Goal: Transaction & Acquisition: Book appointment/travel/reservation

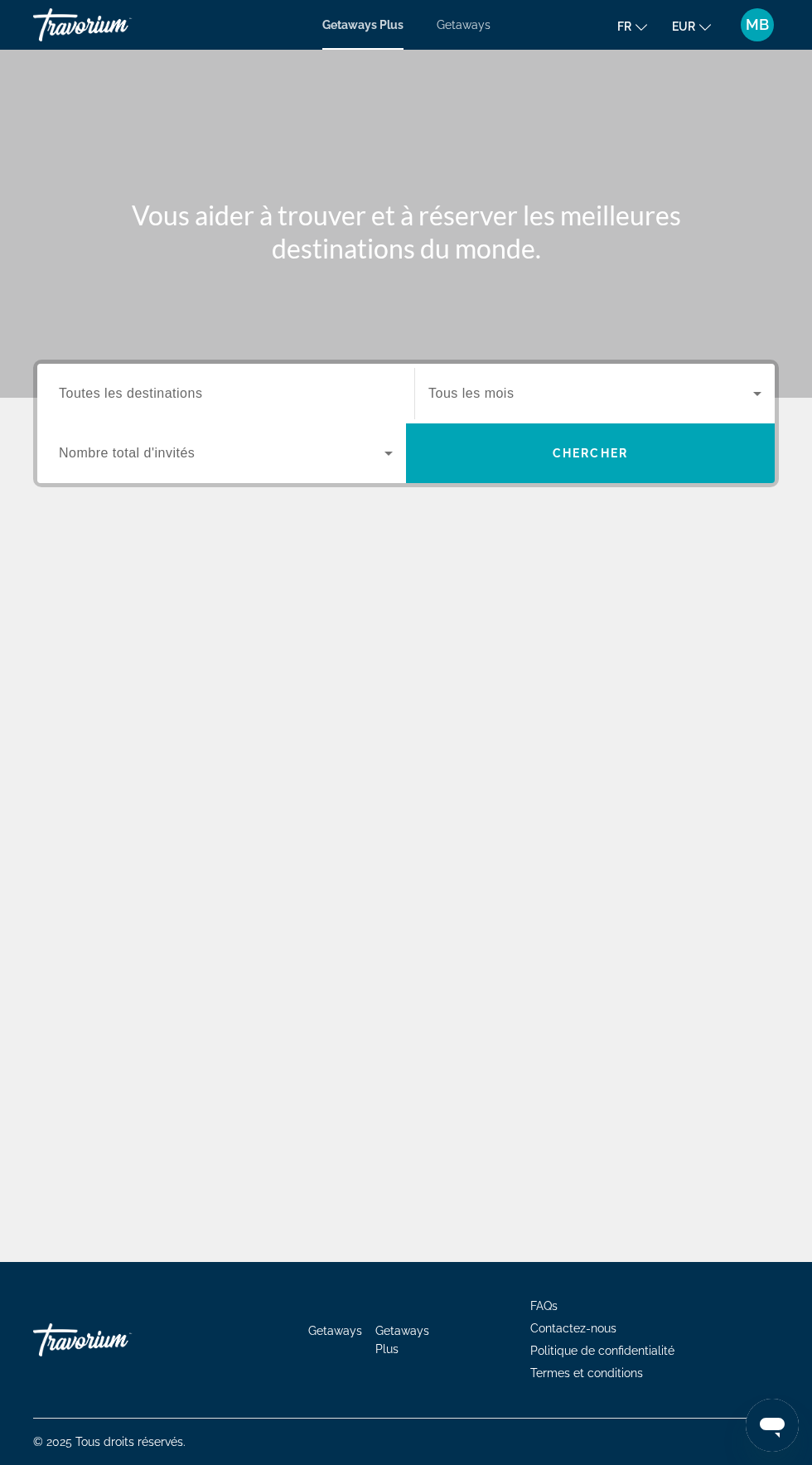
click at [253, 391] on input "Destination Toutes les destinations" at bounding box center [226, 395] width 334 height 20
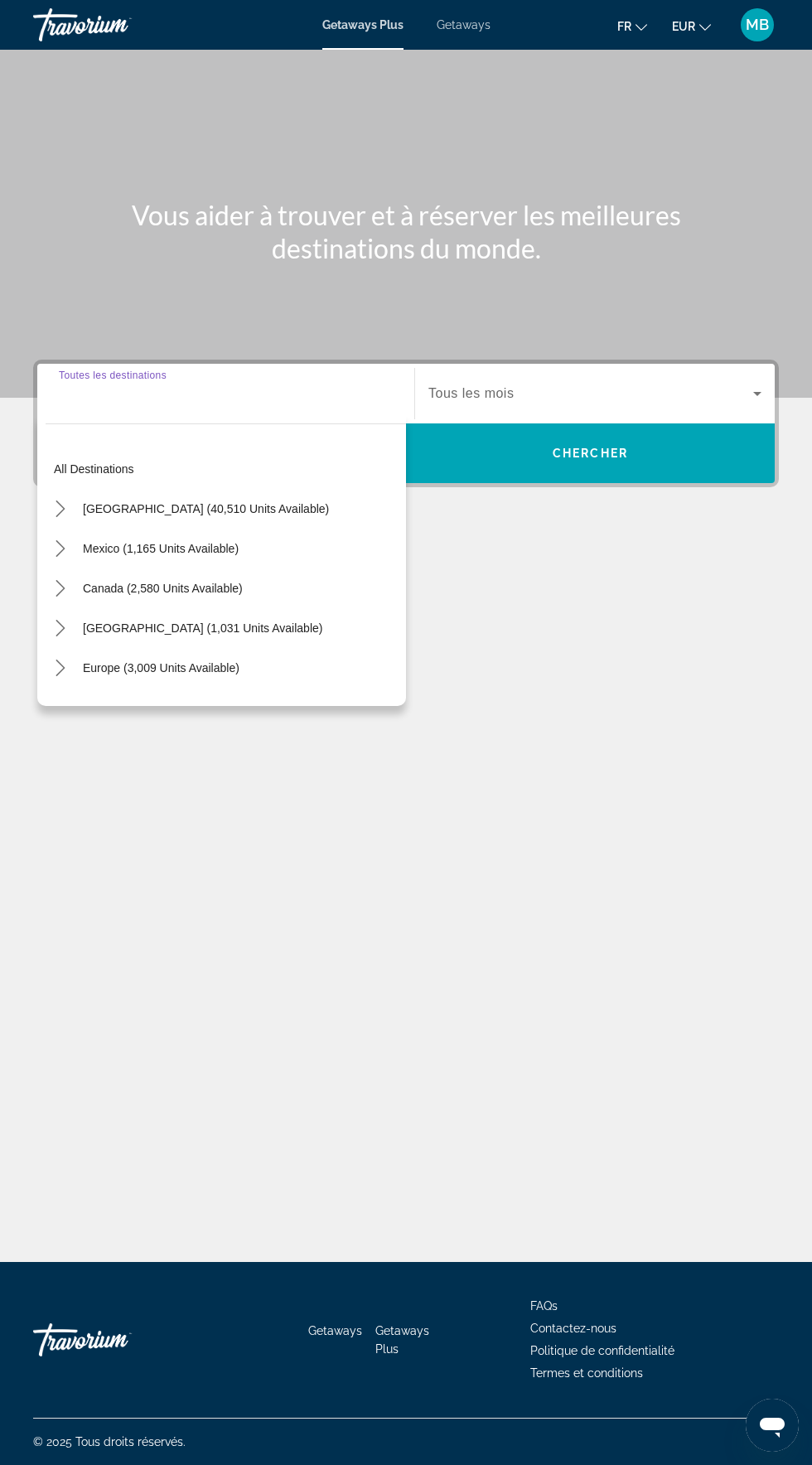
scroll to position [117, 0]
click at [541, 529] on div "Main content" at bounding box center [406, 590] width 745 height 124
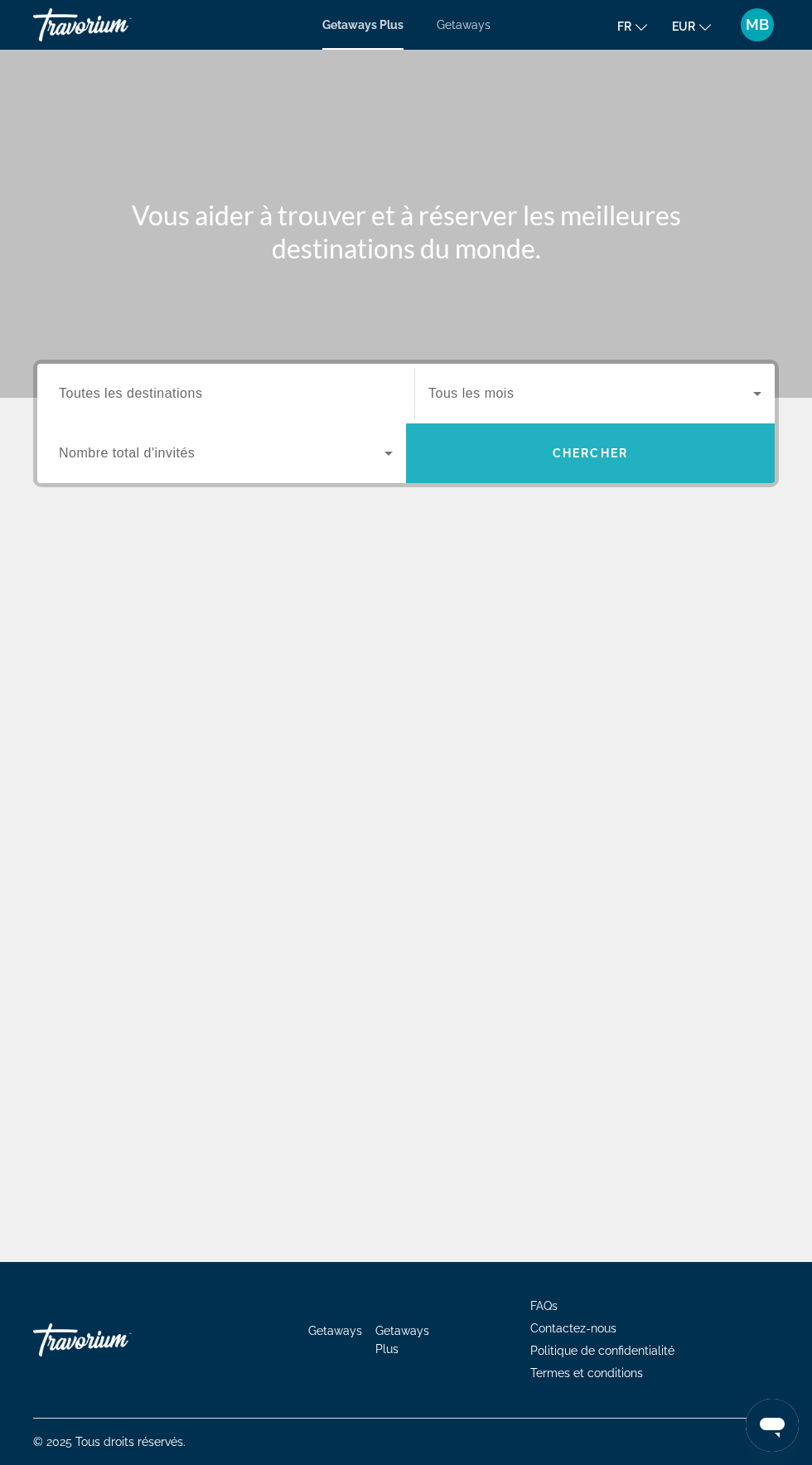
click at [609, 446] on span "Chercher" at bounding box center [590, 453] width 76 height 13
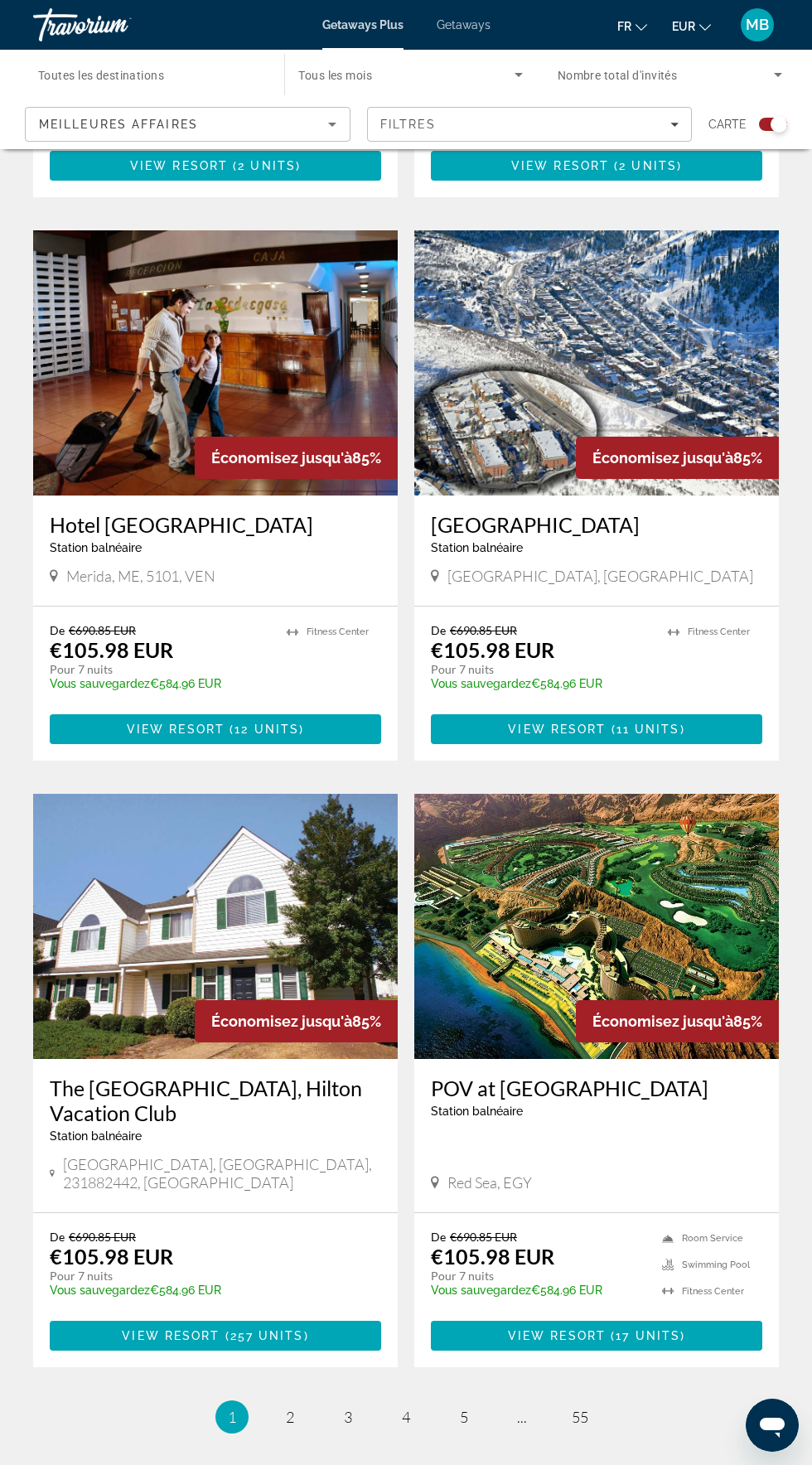
scroll to position [2670, 0]
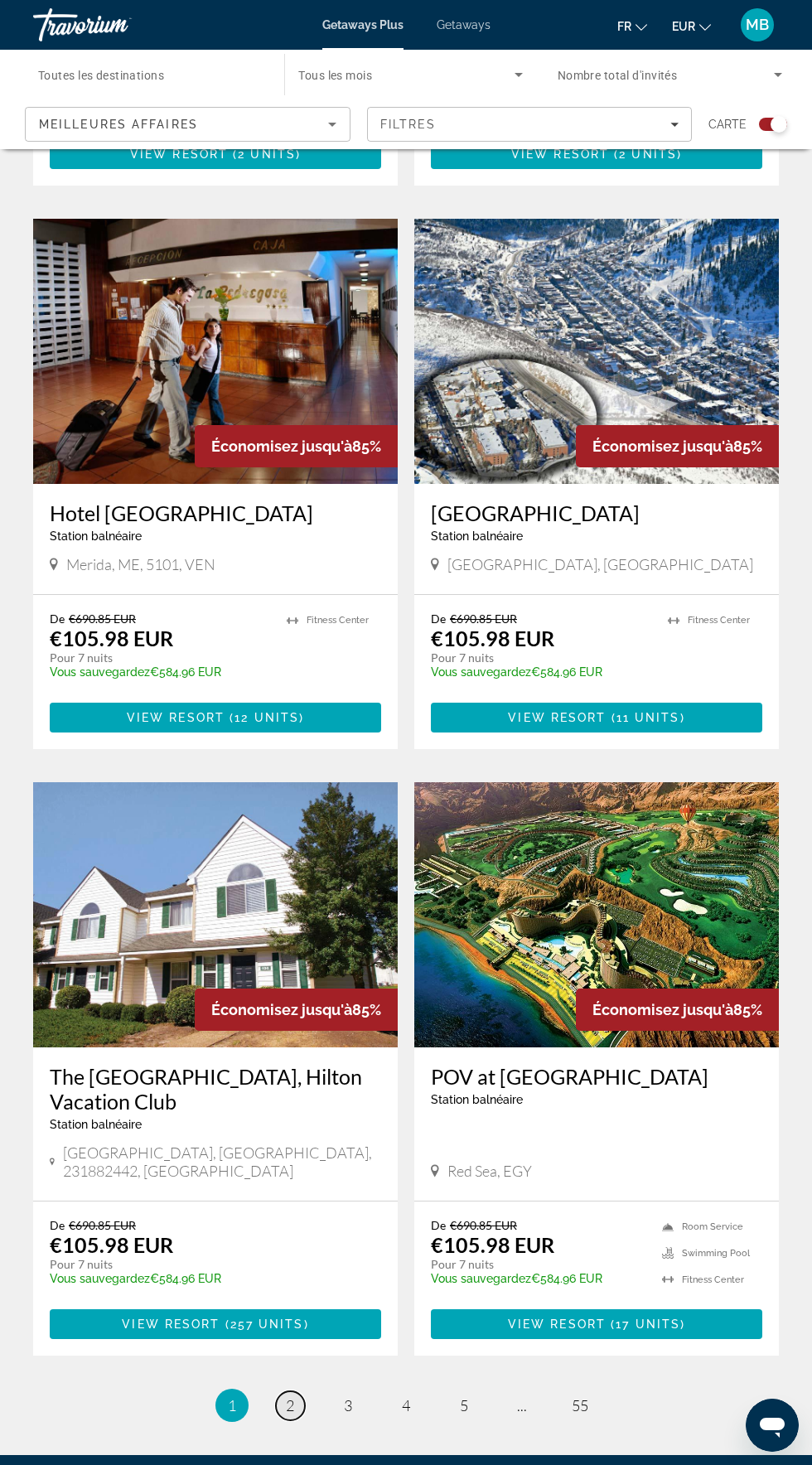
click at [288, 1396] on span "2" at bounding box center [290, 1405] width 8 height 18
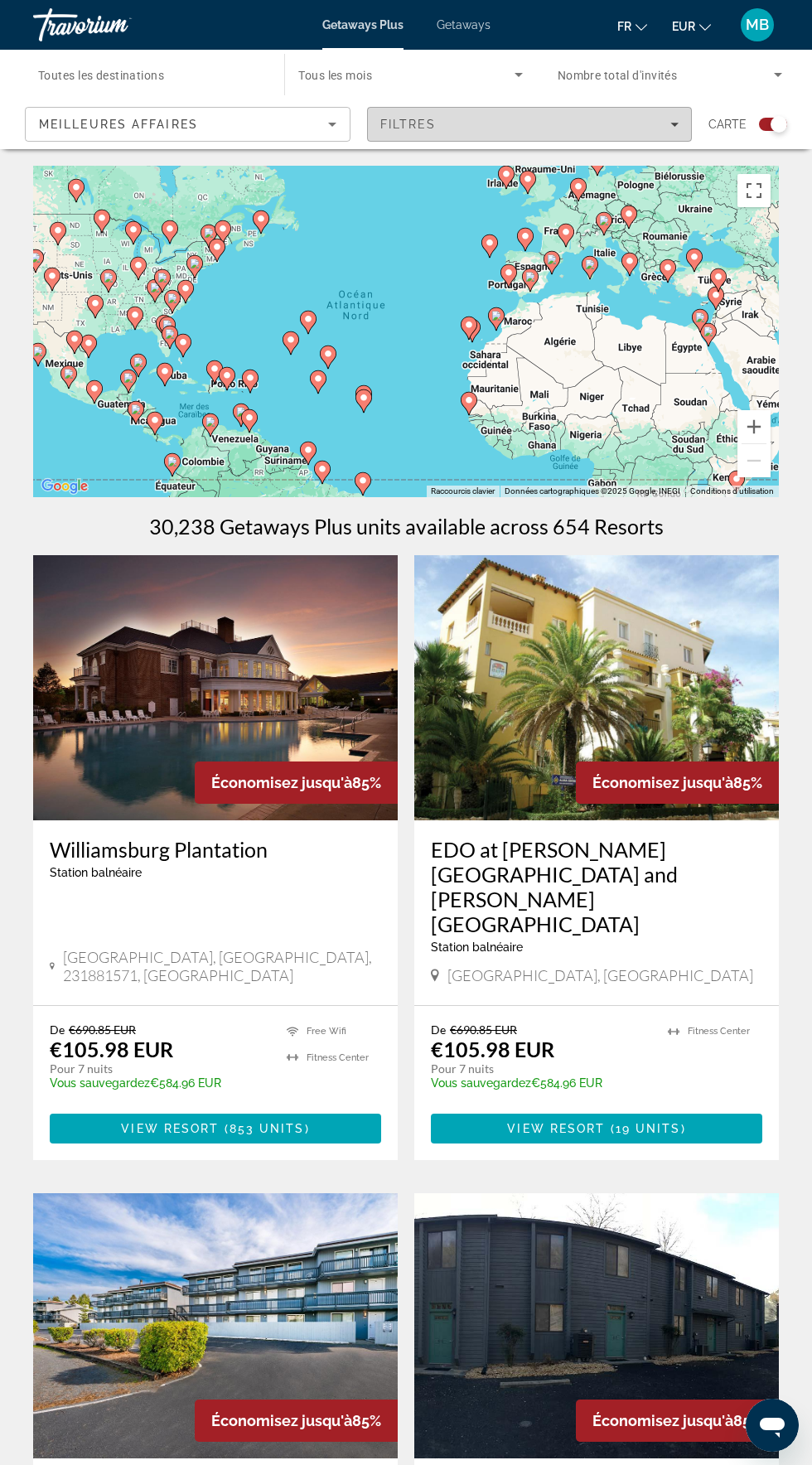
click at [504, 121] on div "Filtres" at bounding box center [530, 124] width 299 height 13
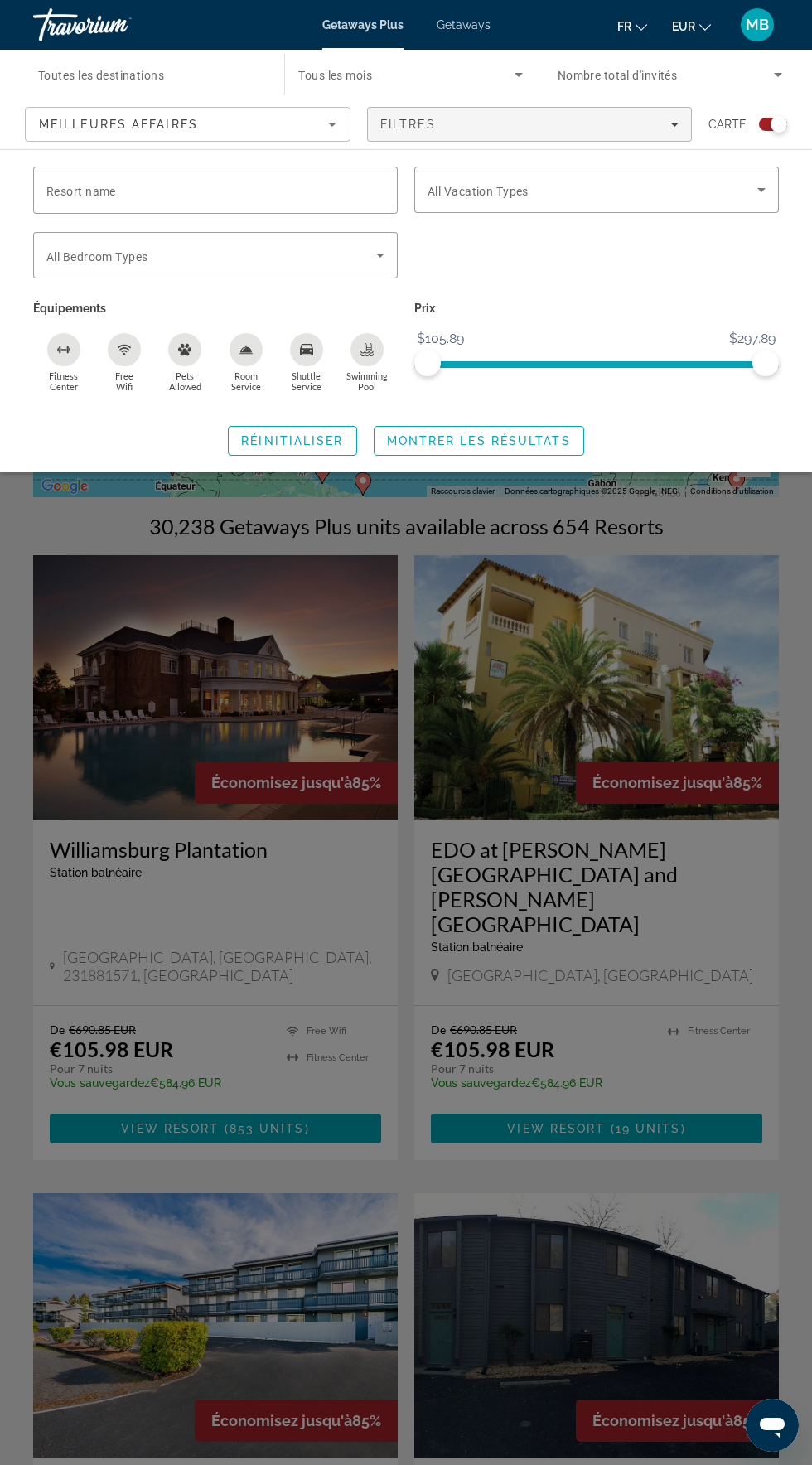
click at [288, 116] on div "Meilleures affaires" at bounding box center [183, 124] width 289 height 20
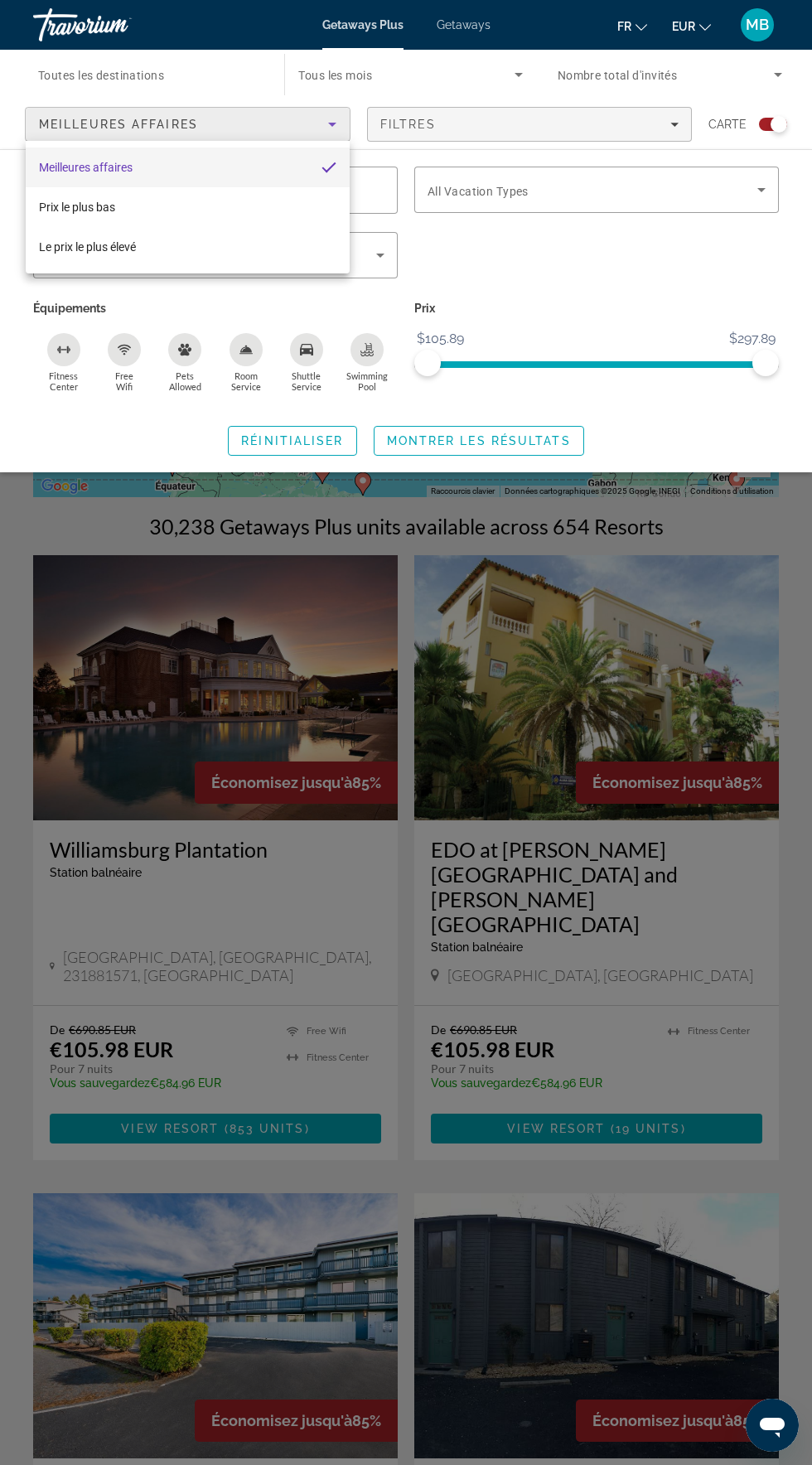
click at [284, 117] on div at bounding box center [406, 732] width 812 height 1465
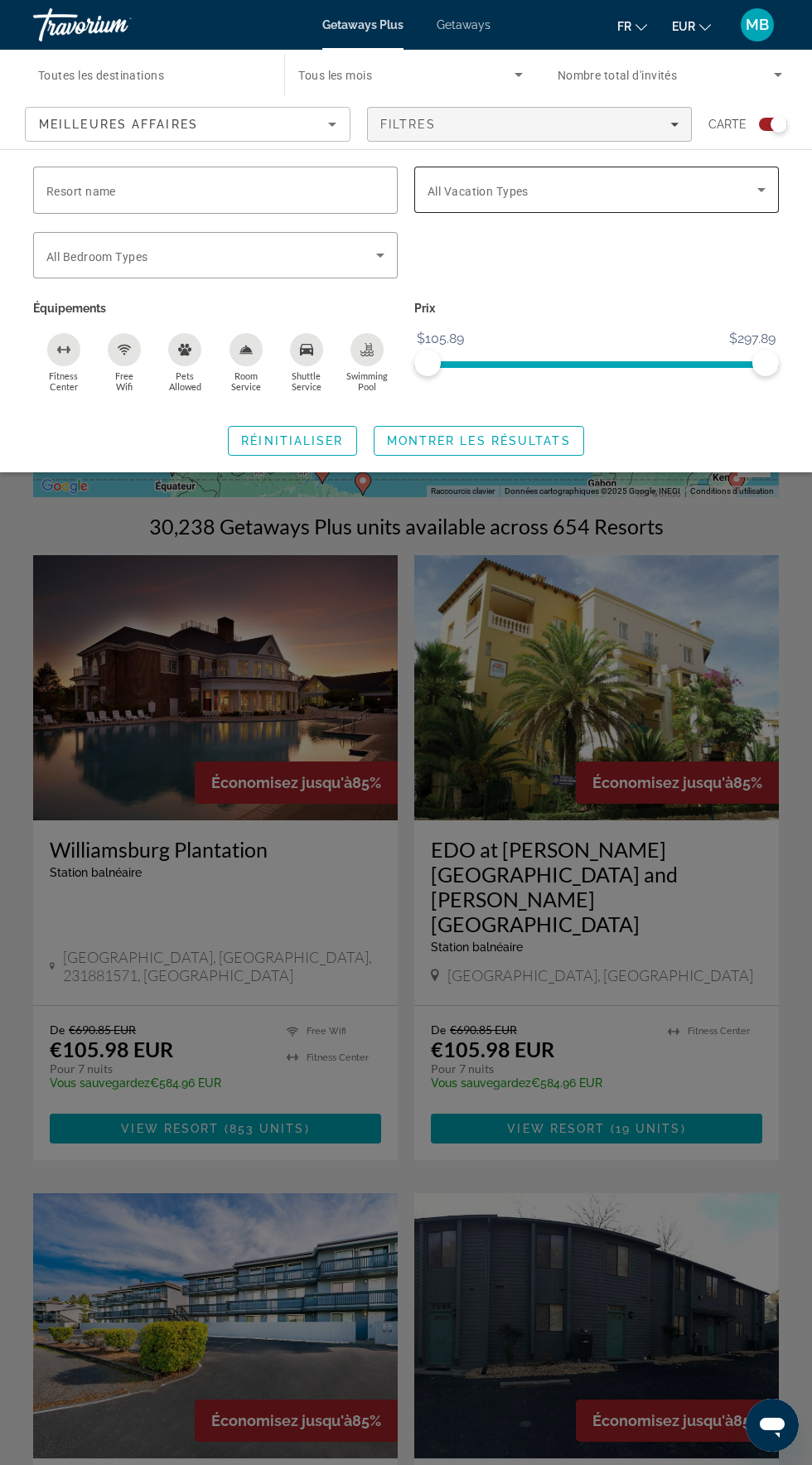
click at [526, 193] on span "All Vacation Types" at bounding box center [477, 192] width 101 height 13
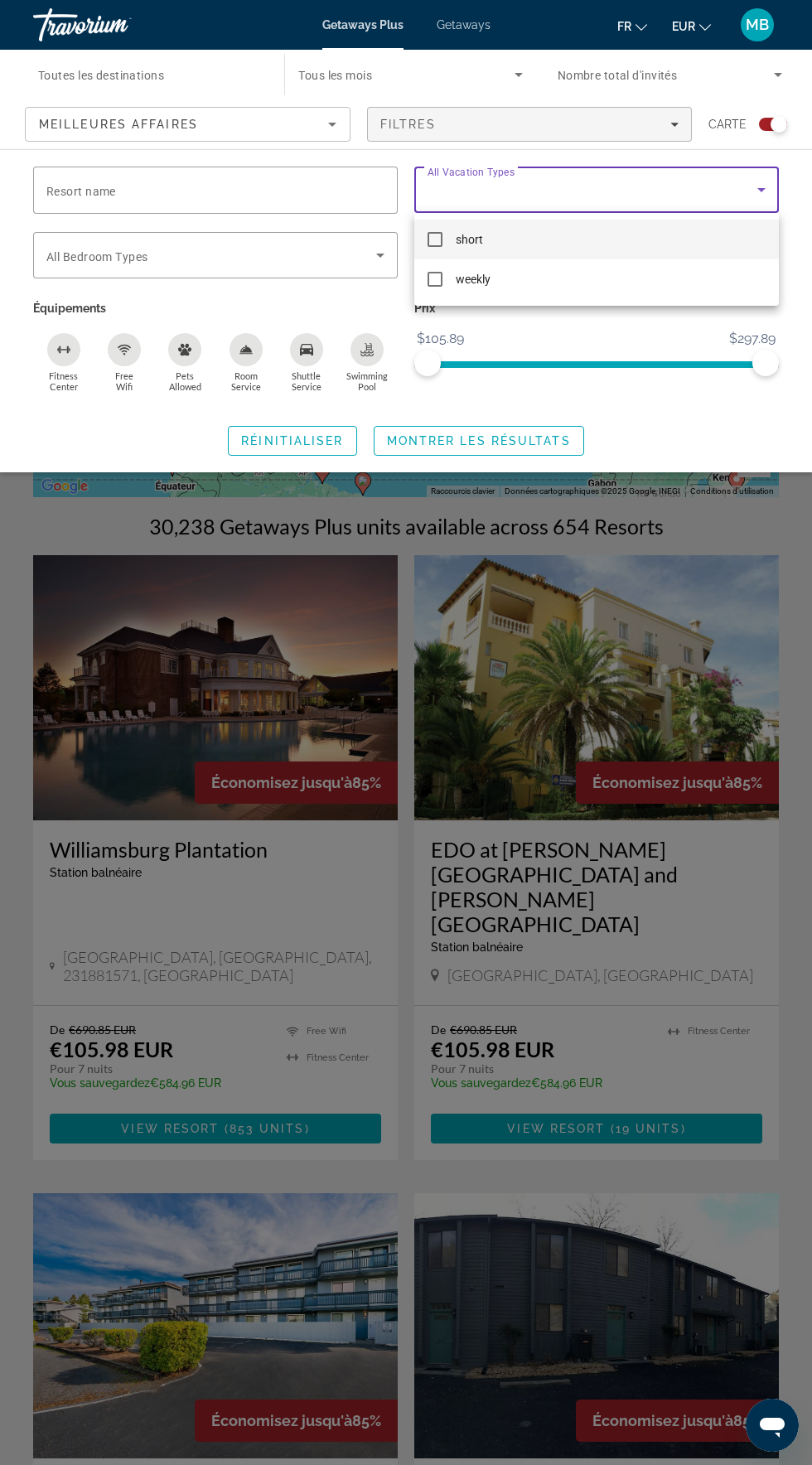
click at [529, 180] on div at bounding box center [406, 732] width 812 height 1465
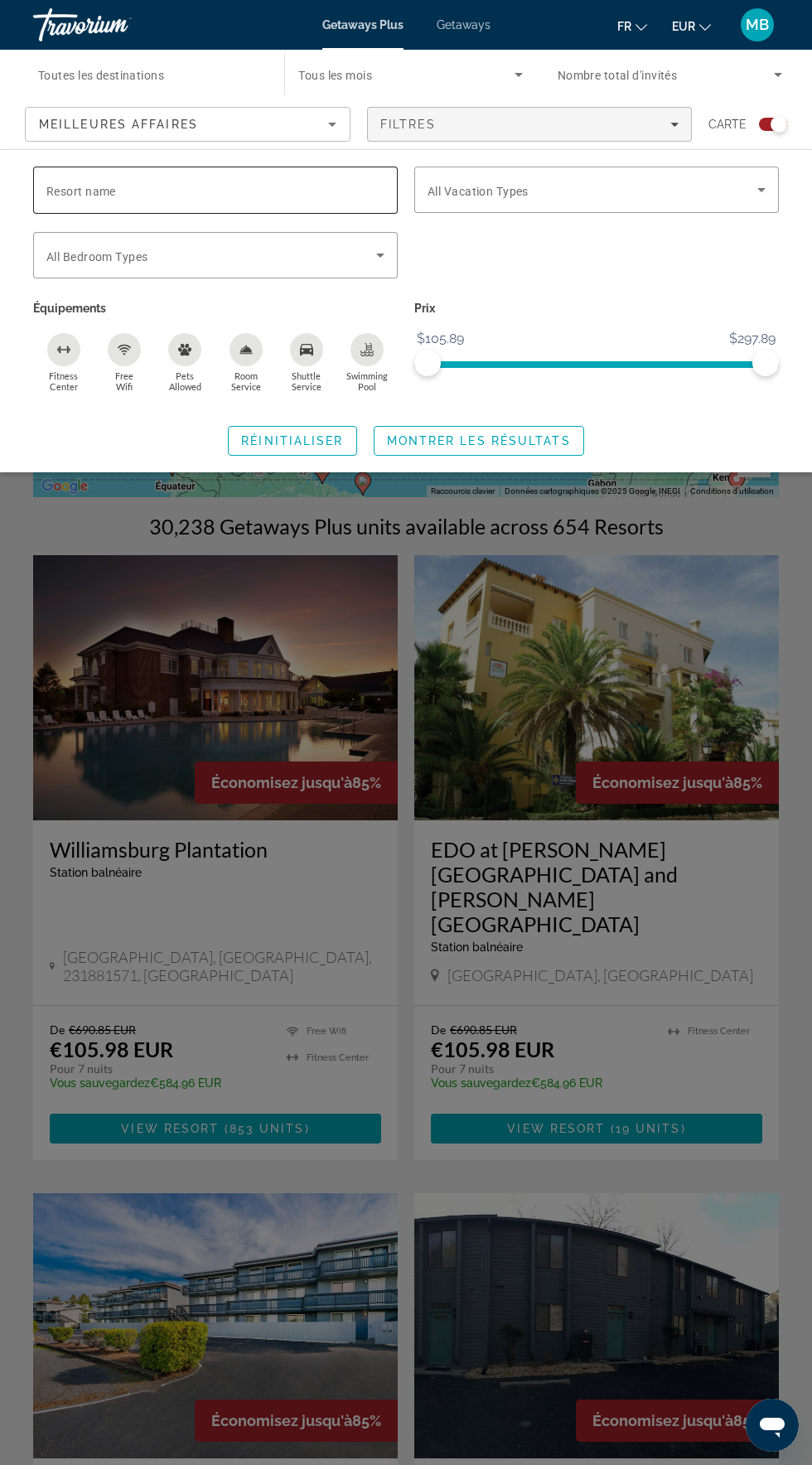
click at [319, 191] on input "Resort name" at bounding box center [216, 191] width 338 height 20
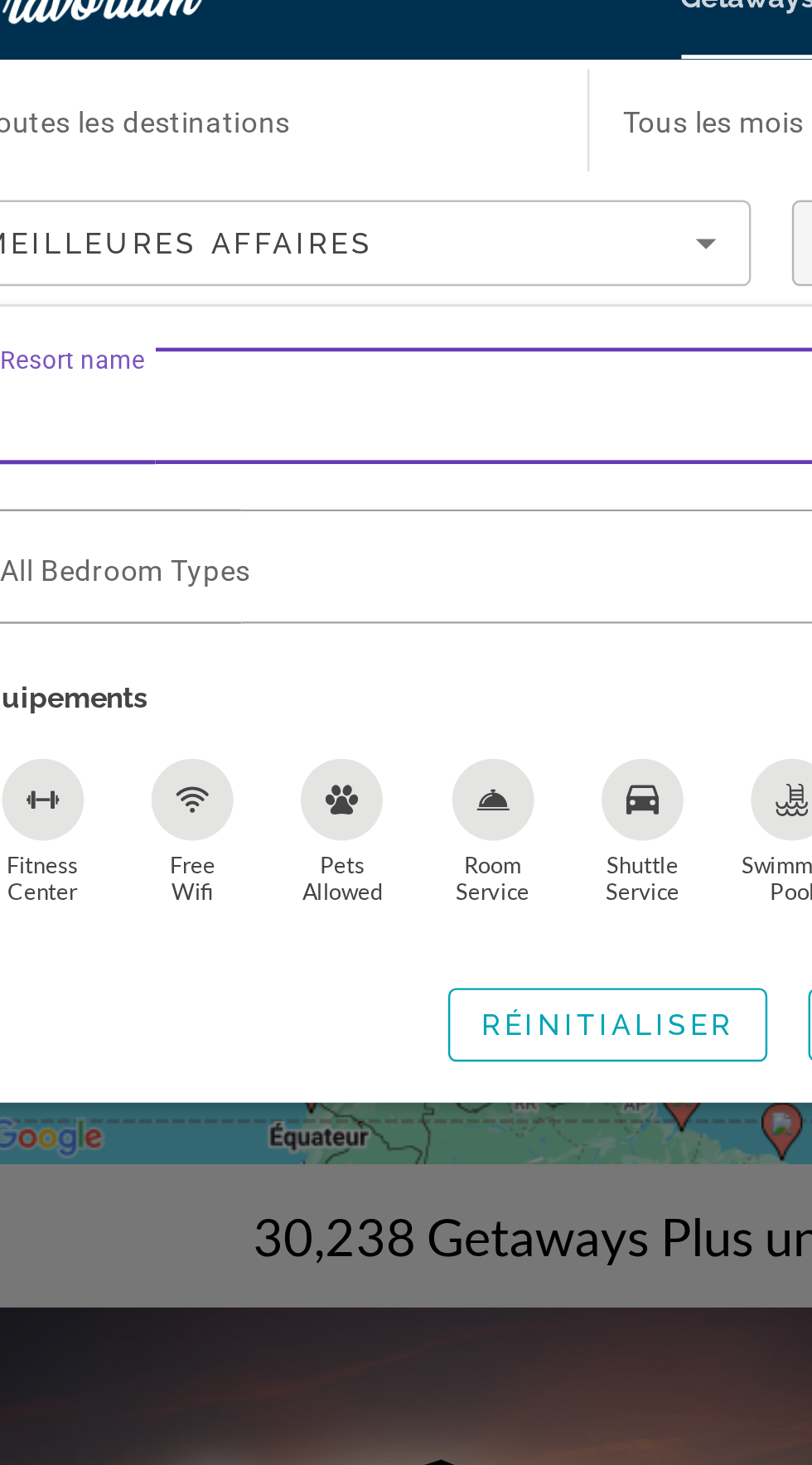
click at [322, 126] on icon "Sort by" at bounding box center [332, 124] width 20 height 20
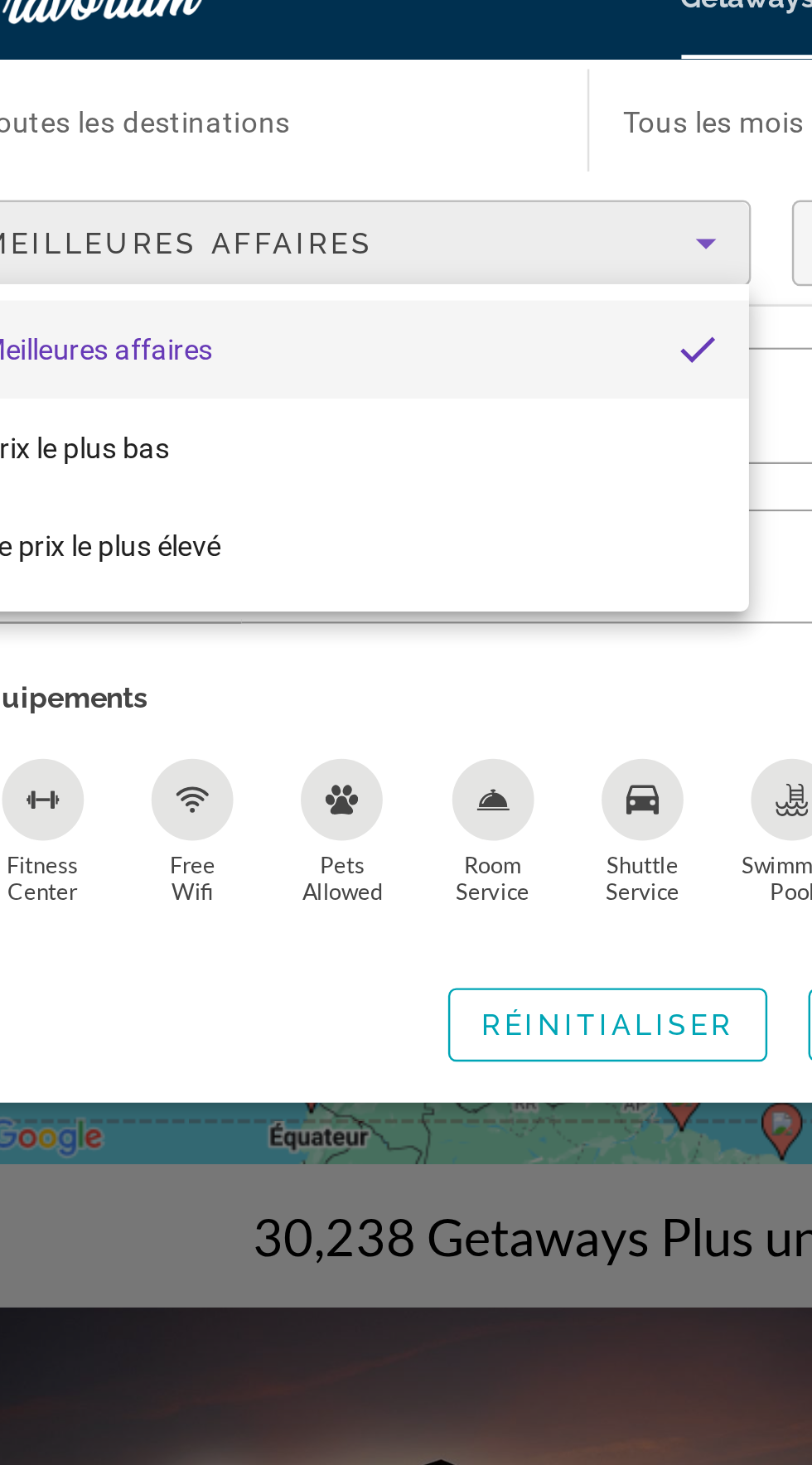
click at [319, 120] on div at bounding box center [406, 732] width 812 height 1465
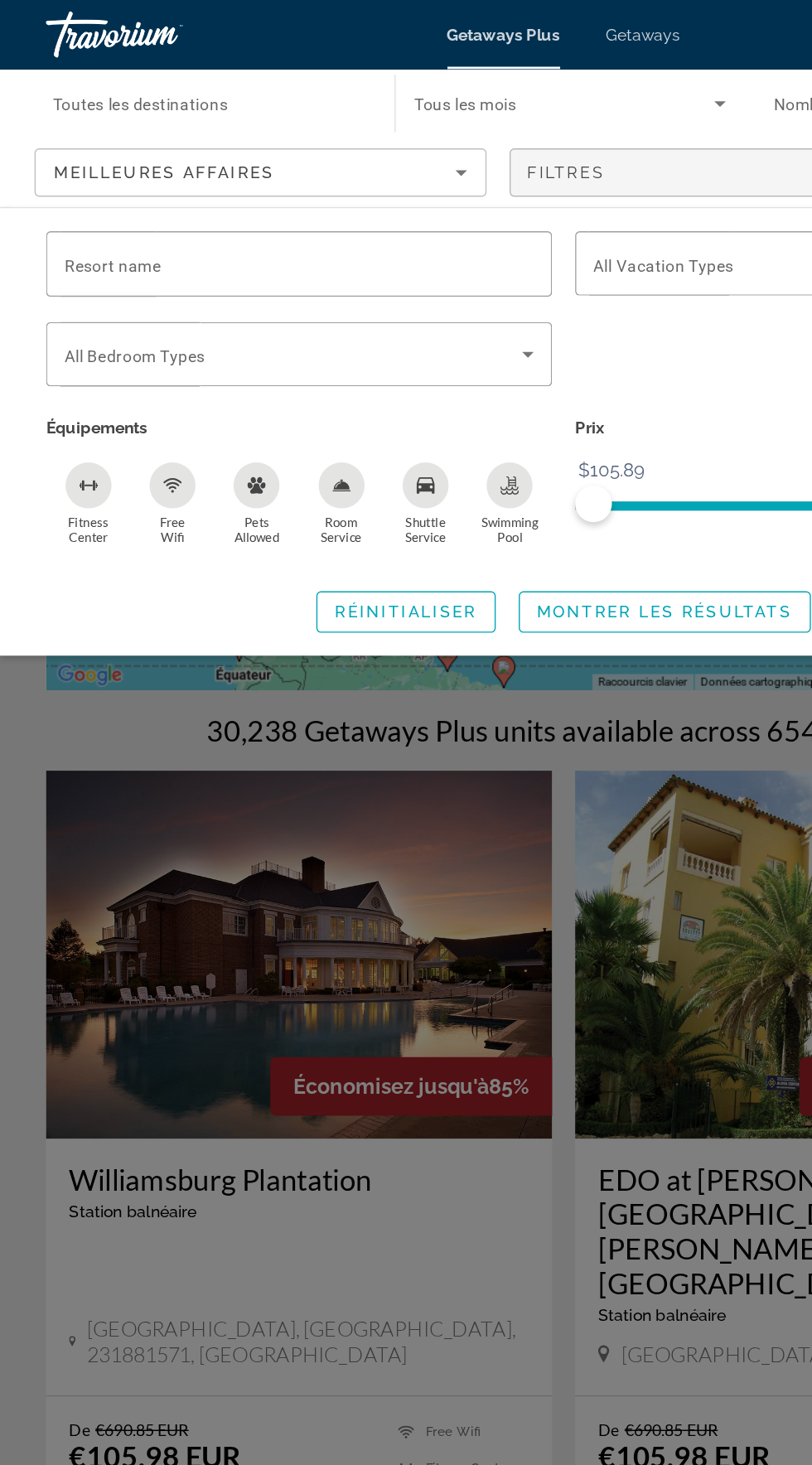
click at [173, 66] on input "Destination Toutes les destinations" at bounding box center [151, 76] width 225 height 20
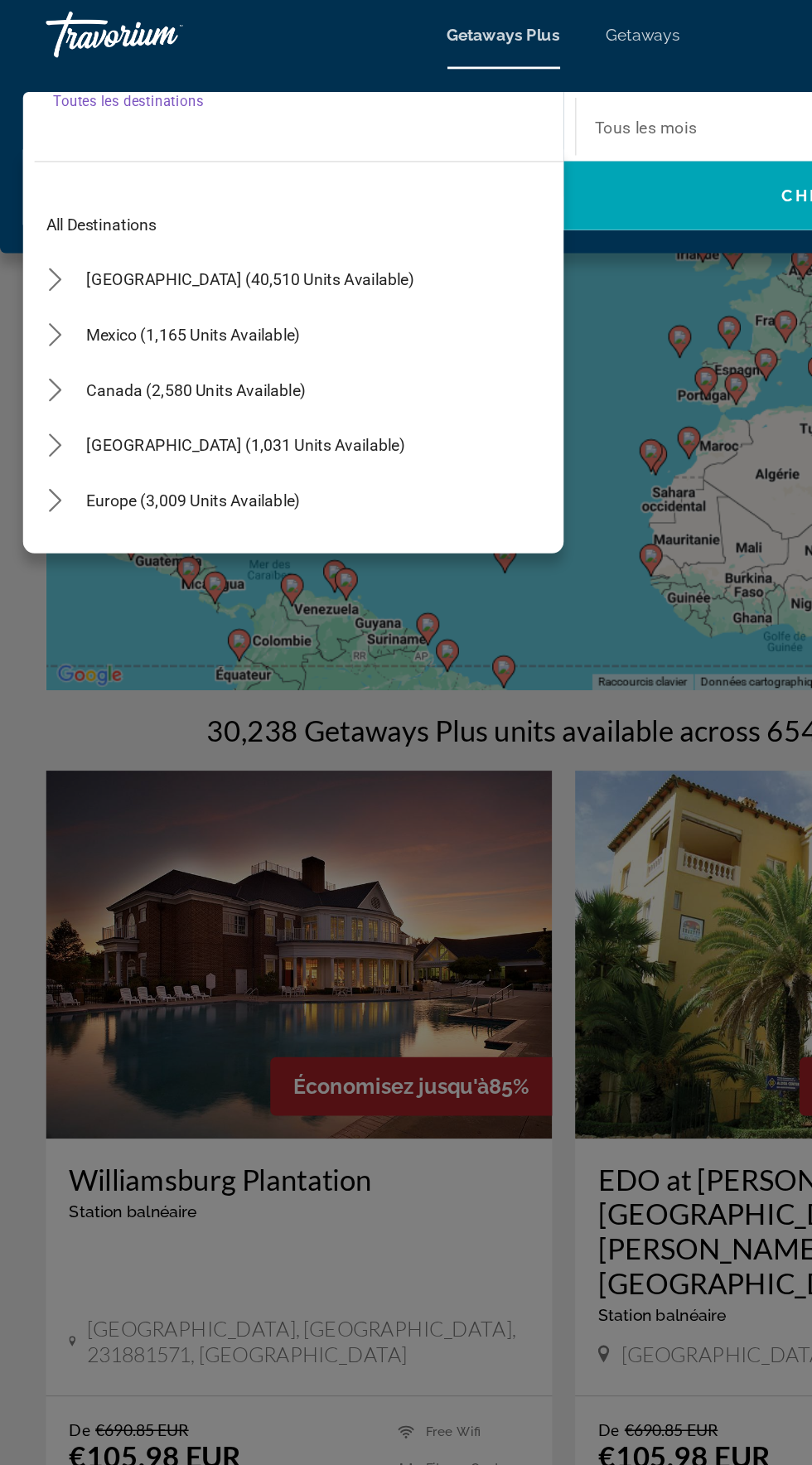
scroll to position [3, 0]
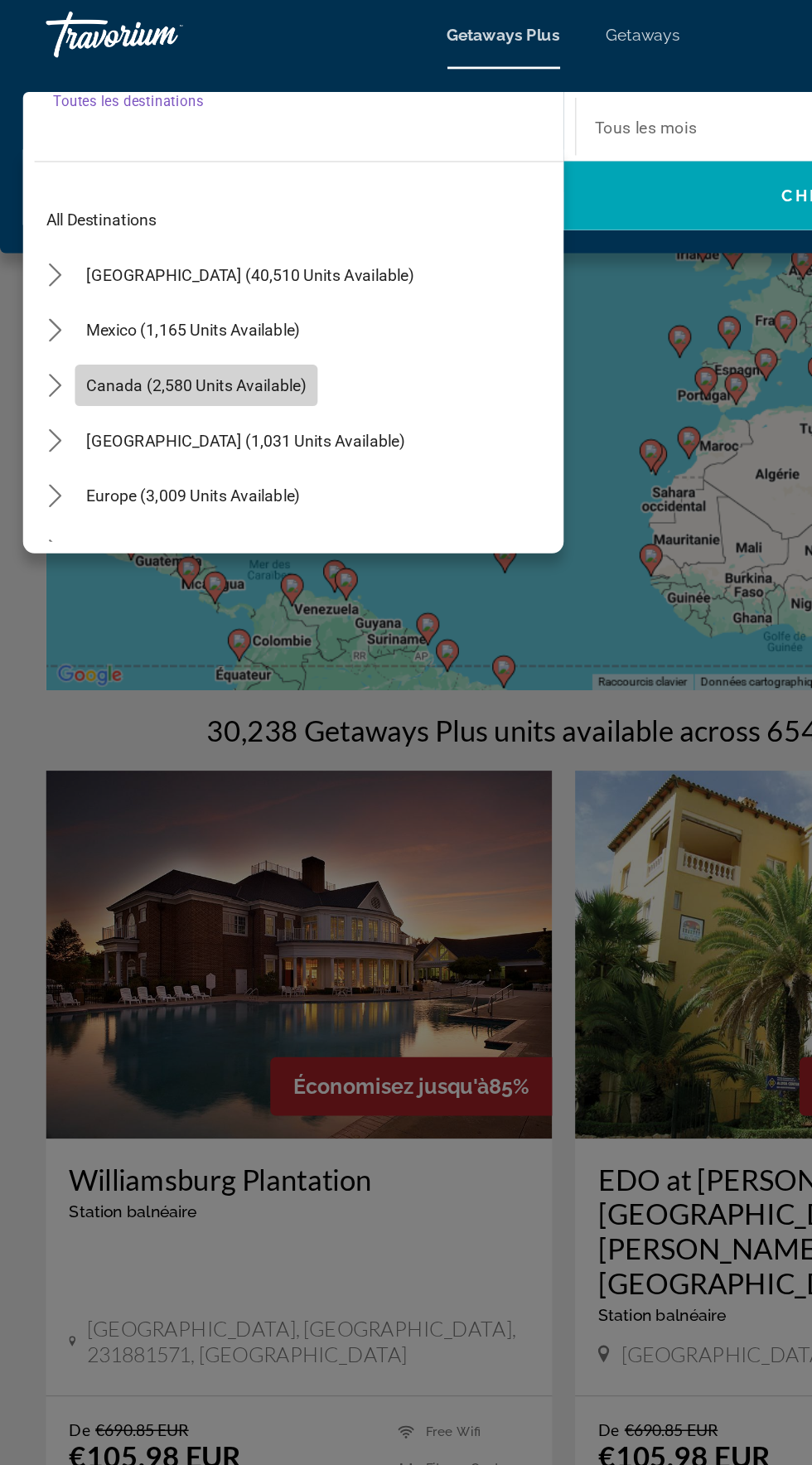
click at [157, 276] on span "Canada (2,580 units available)" at bounding box center [142, 277] width 158 height 13
type input "**********"
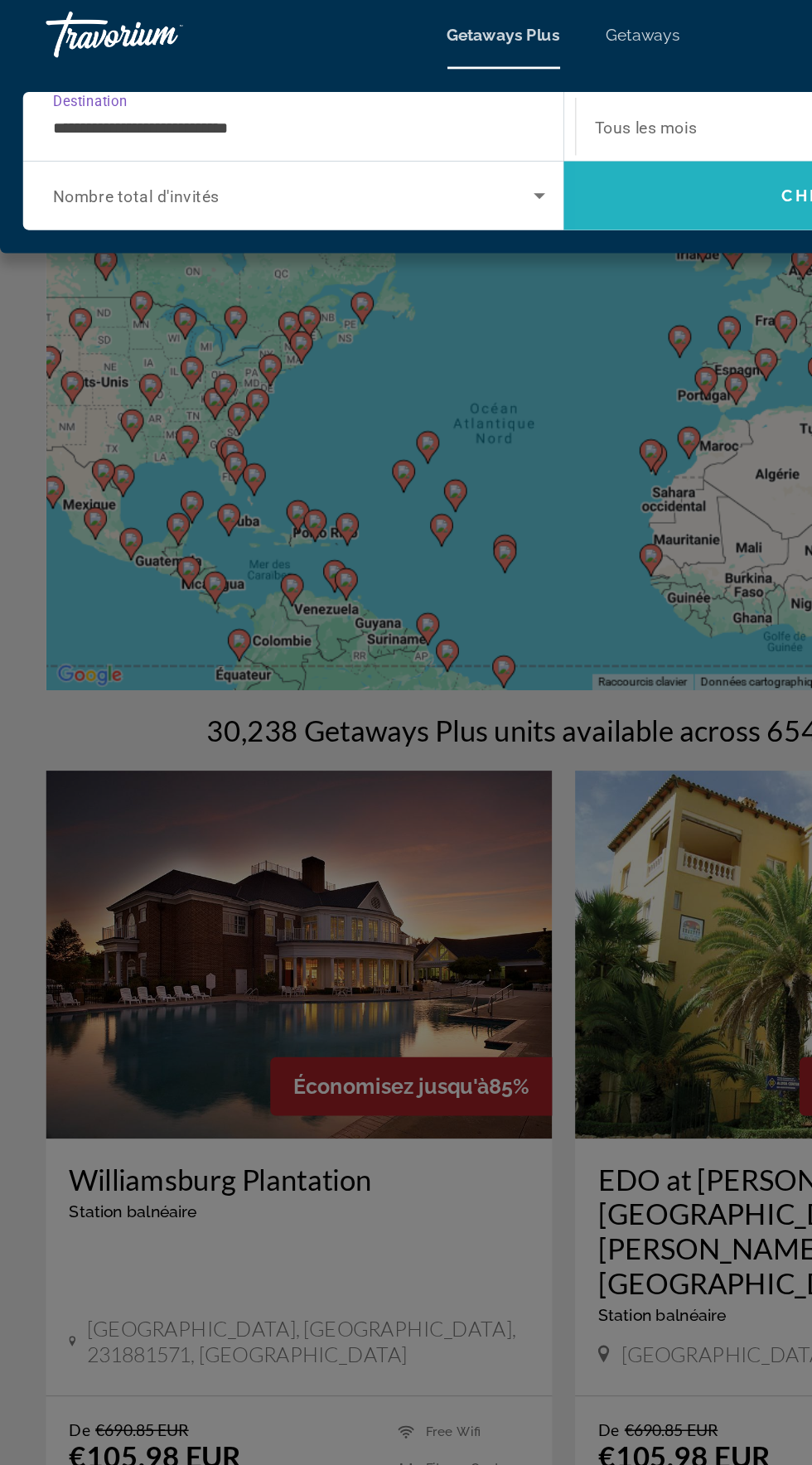
click at [530, 134] on span "Search" at bounding box center [601, 141] width 390 height 40
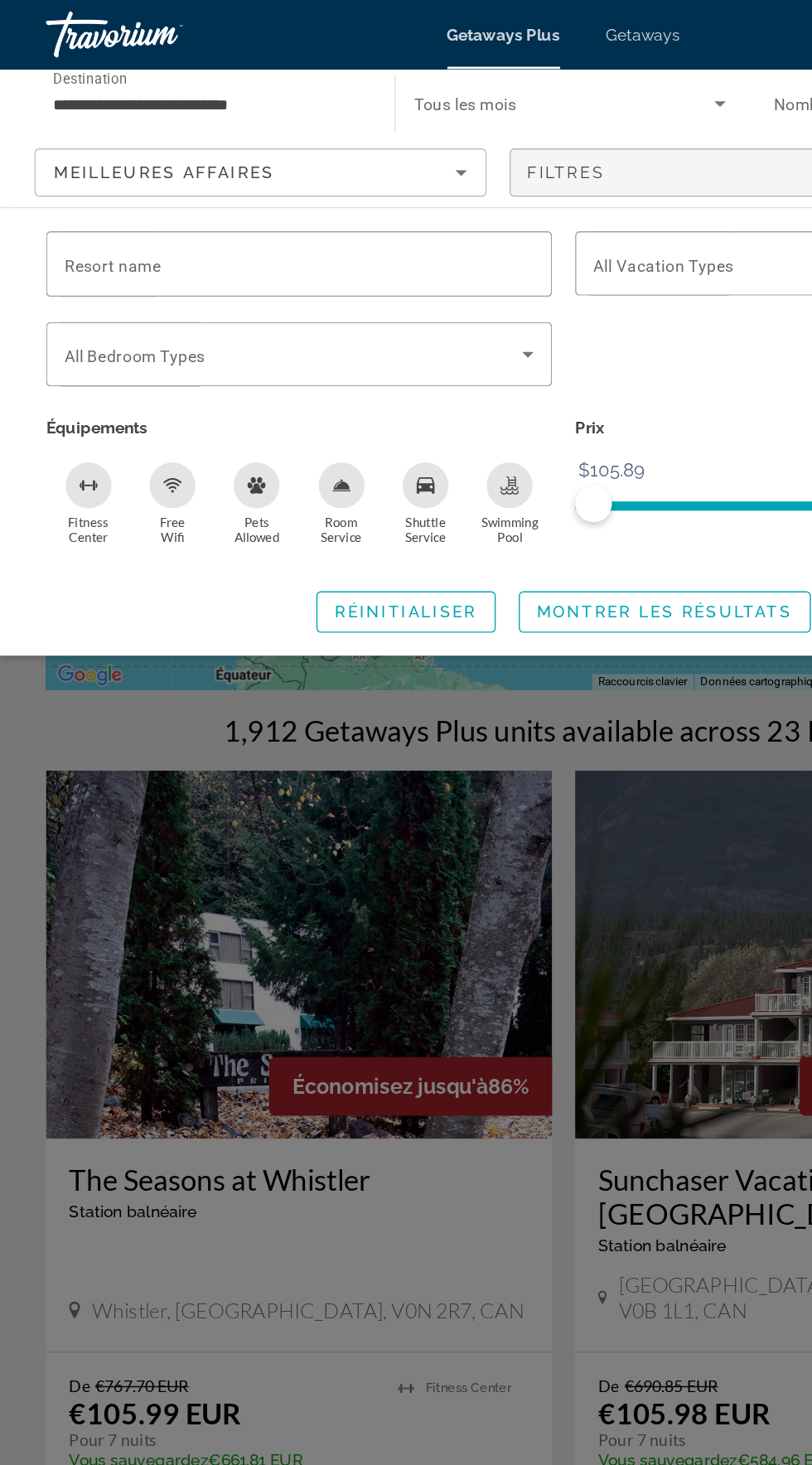
click at [451, 531] on div "Search widget" at bounding box center [406, 856] width 812 height 1217
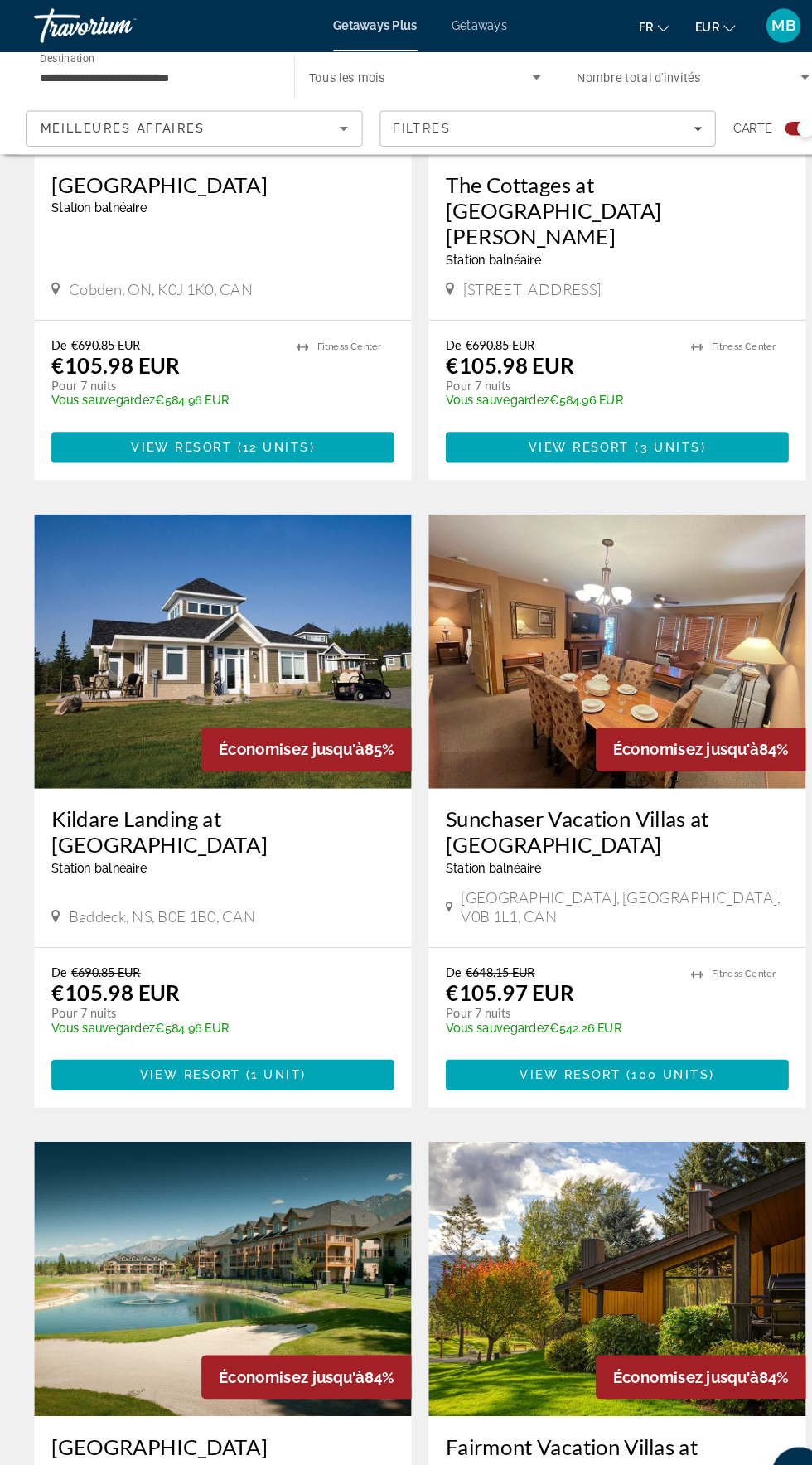
scroll to position [2449, 0]
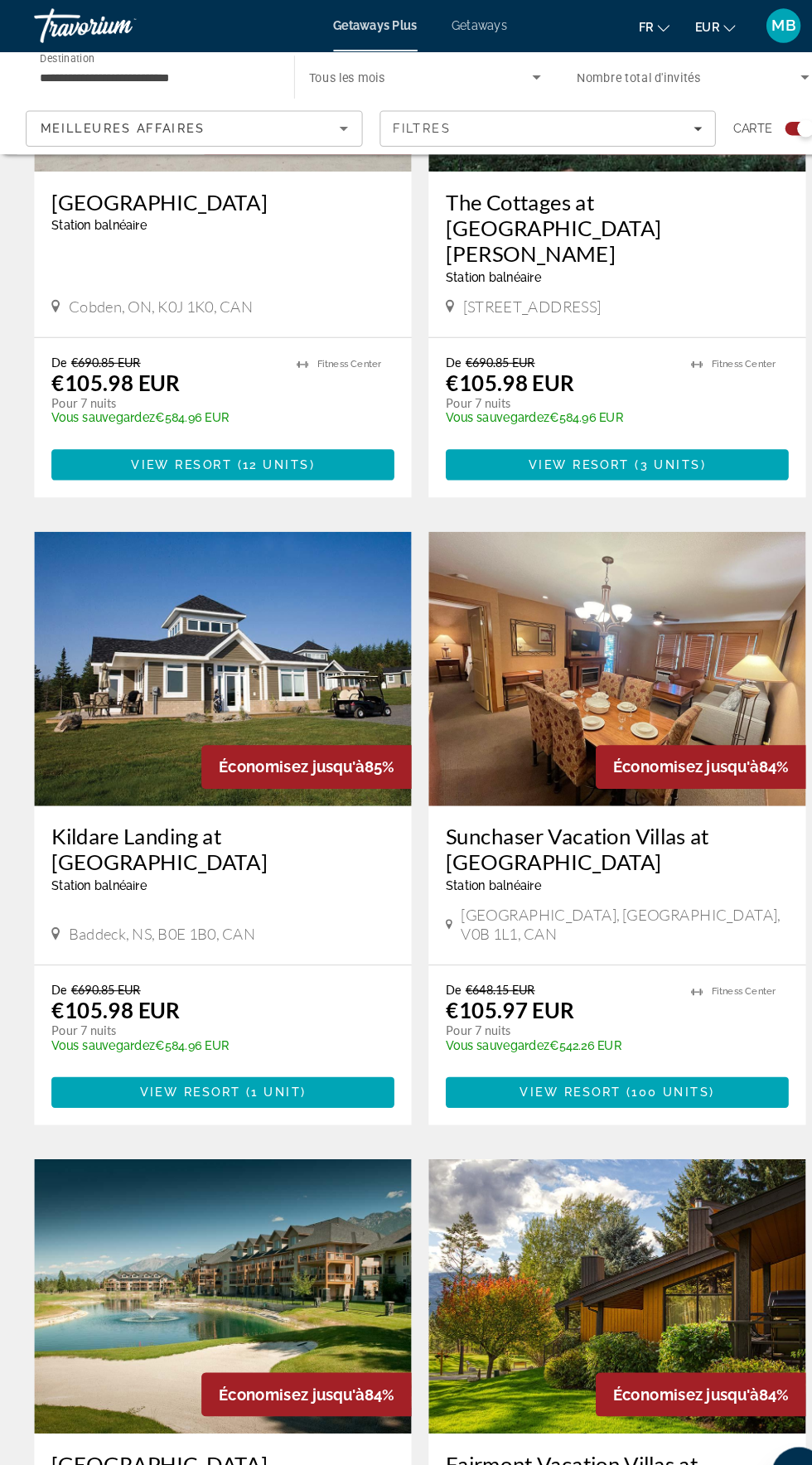
click at [112, 795] on h3 "Kildare Landing at [GEOGRAPHIC_DATA]" at bounding box center [216, 820] width 331 height 50
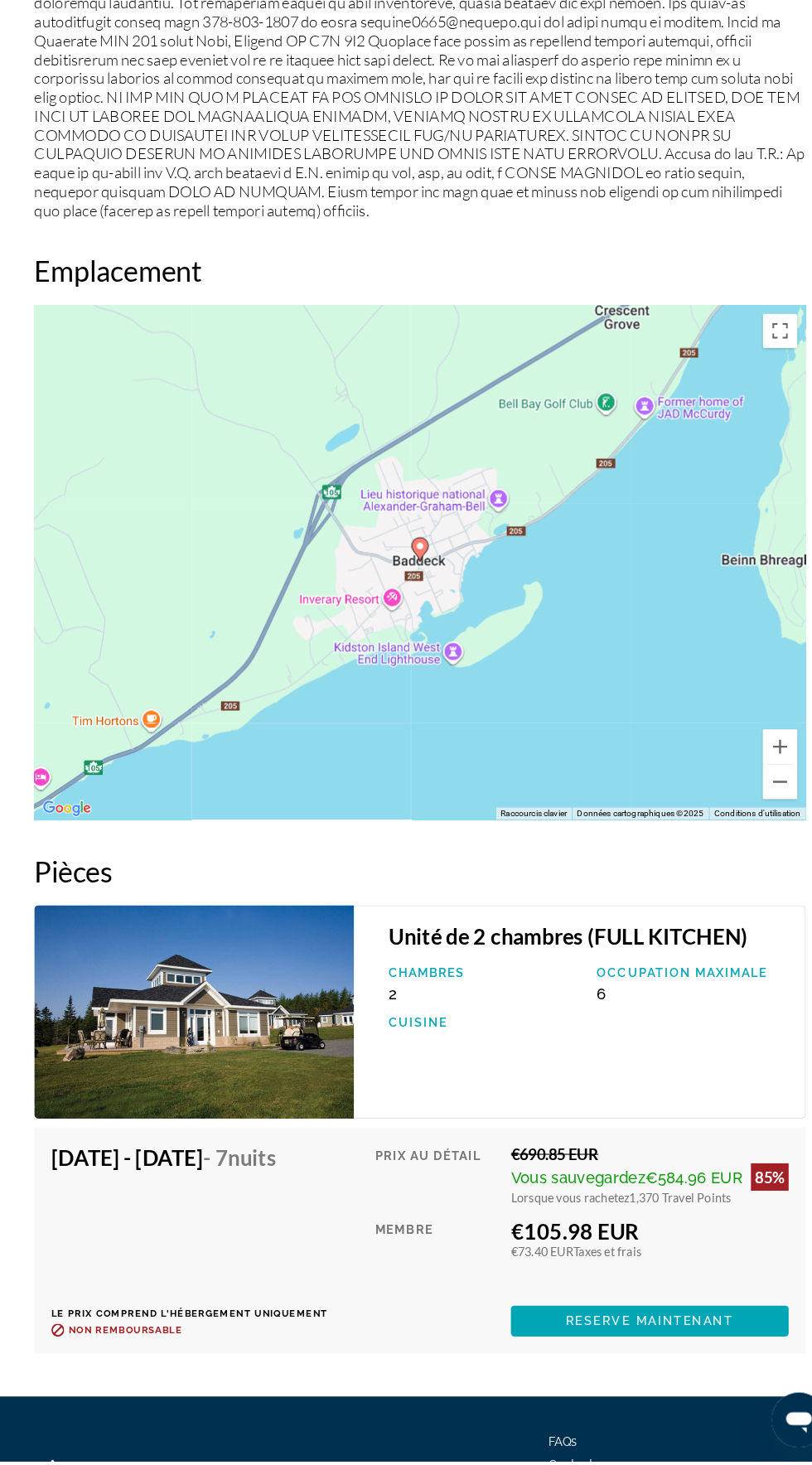
scroll to position [2378, 0]
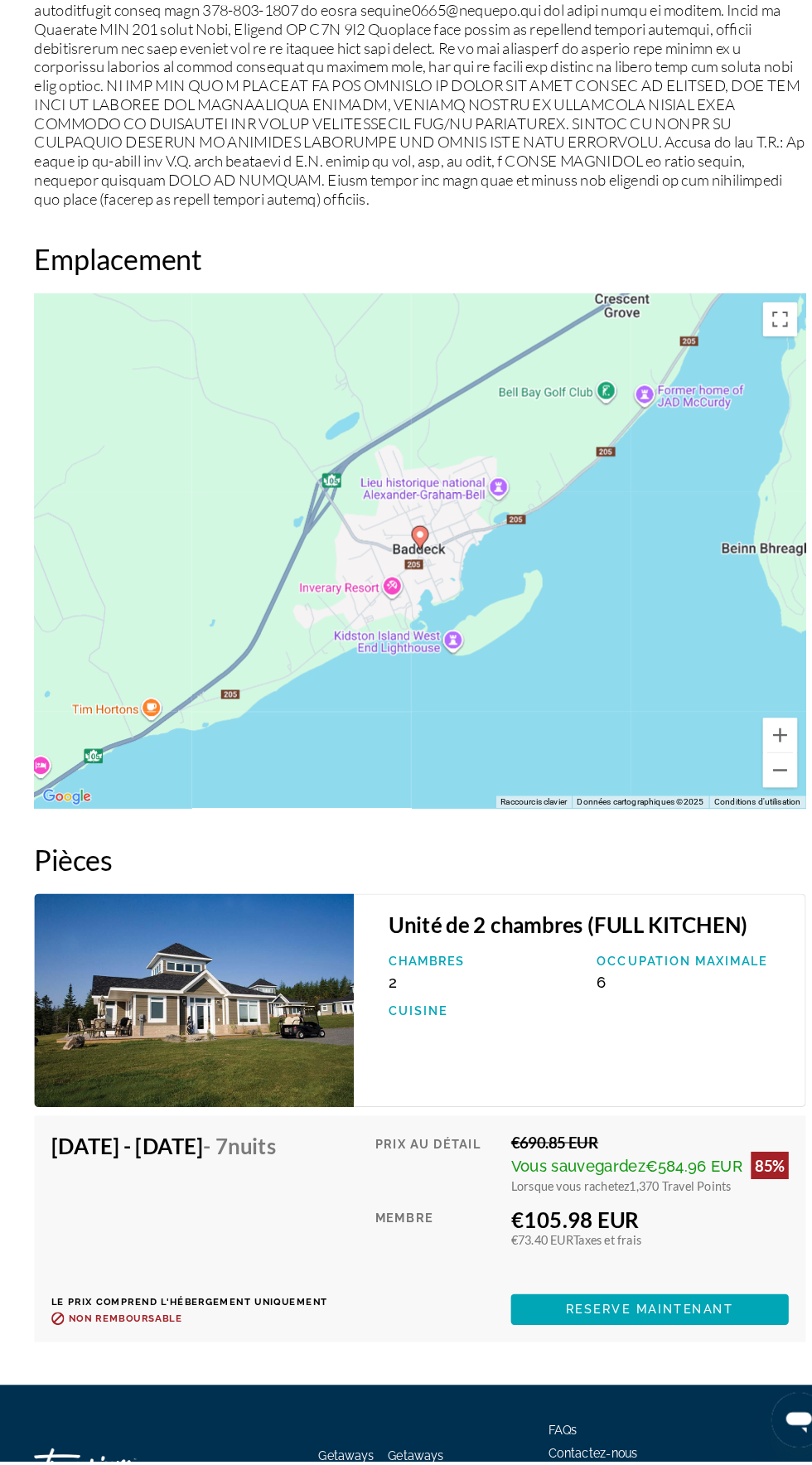
click at [582, 1171] on span "Vous sauvegardez" at bounding box center [559, 1179] width 130 height 17
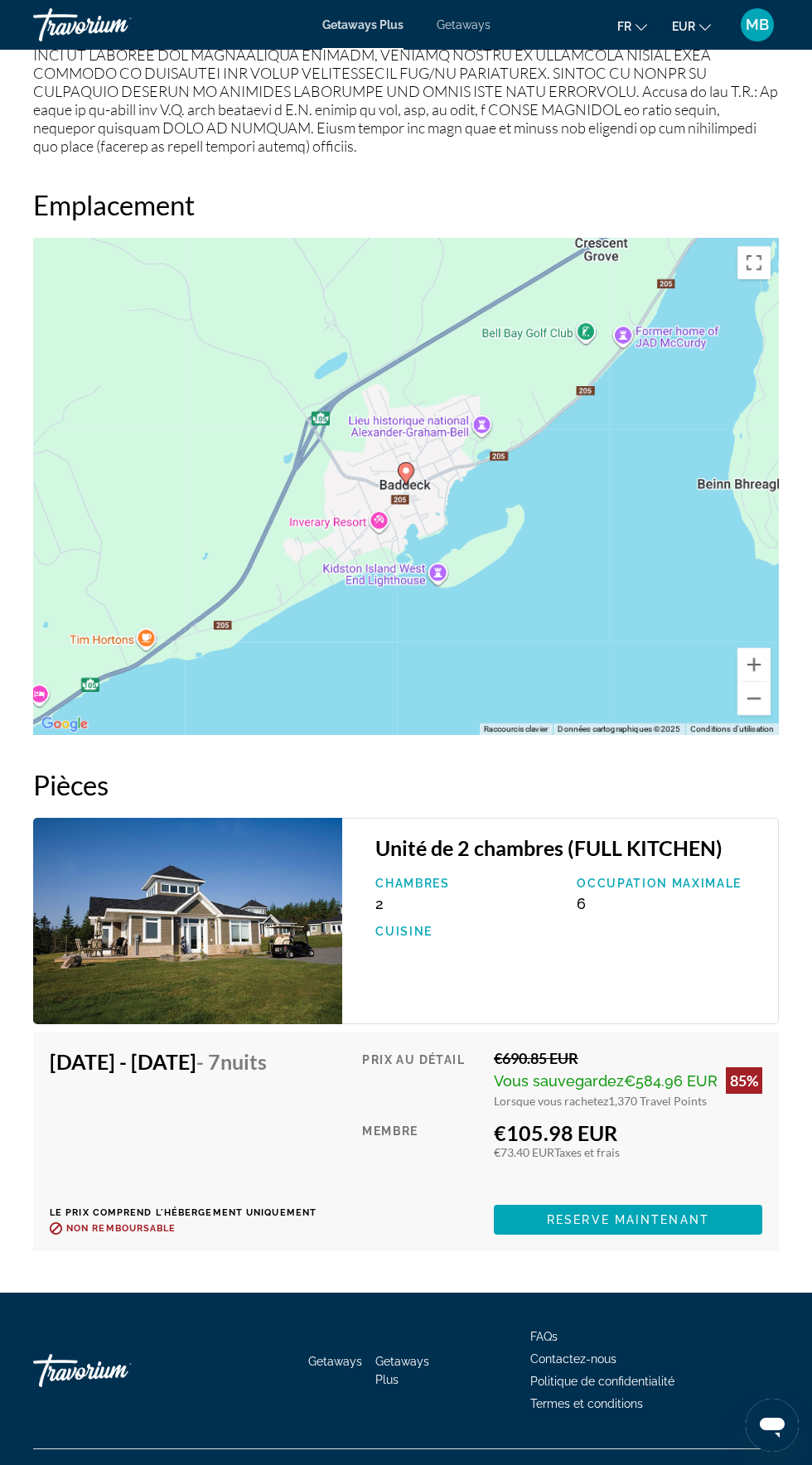
scroll to position [2497, 0]
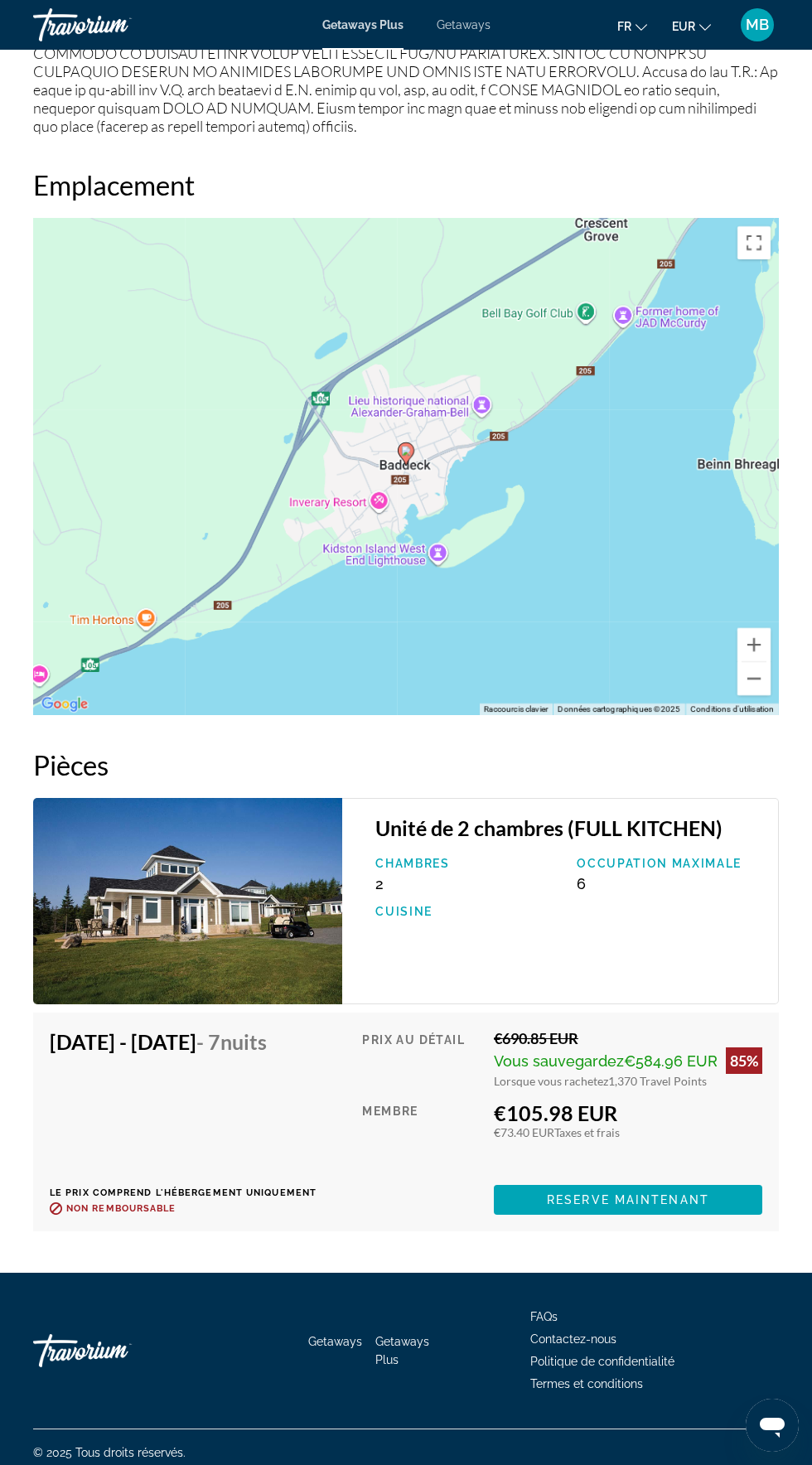
click at [624, 1053] on span "Vous sauvegardez" at bounding box center [559, 1061] width 130 height 17
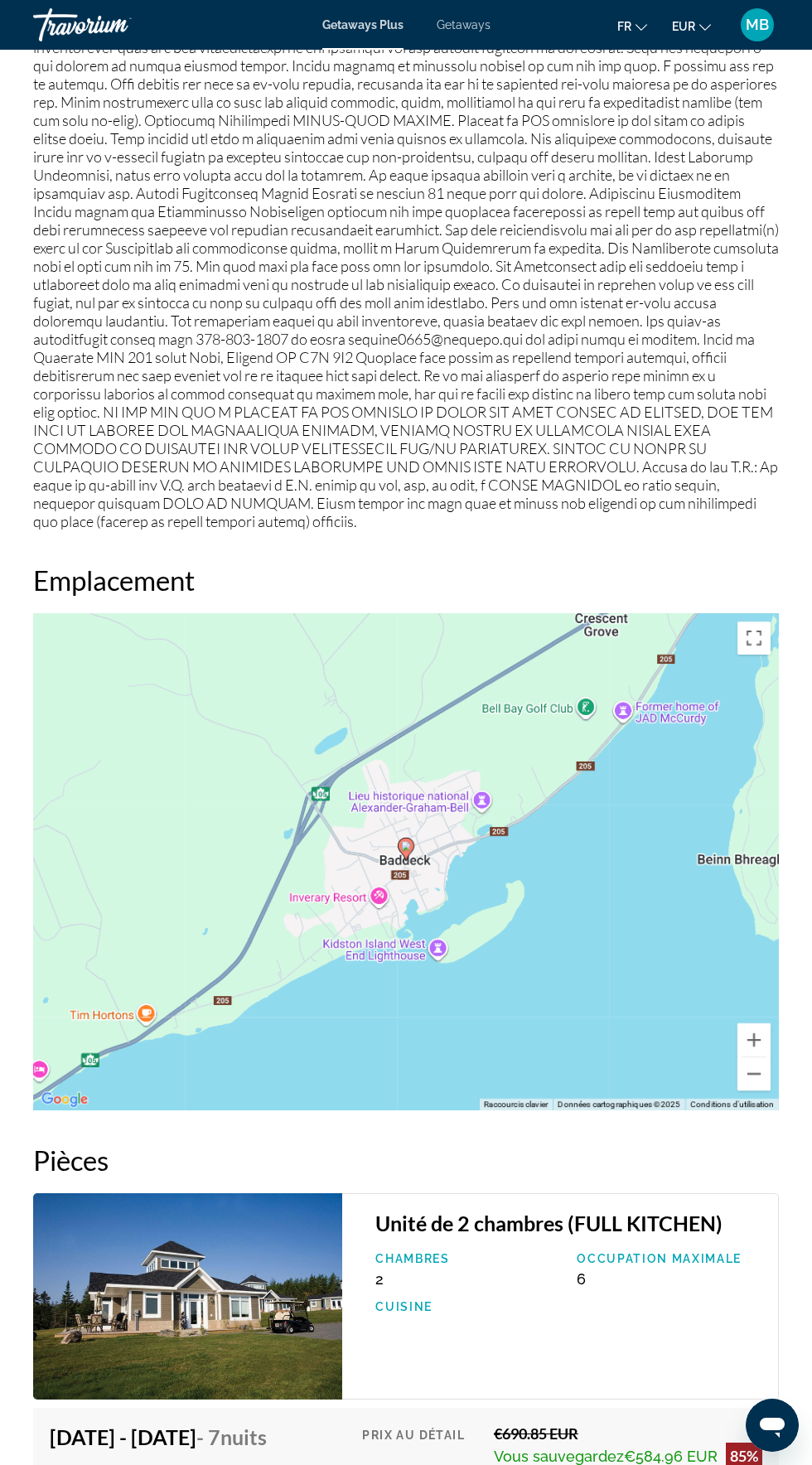
scroll to position [2378, 0]
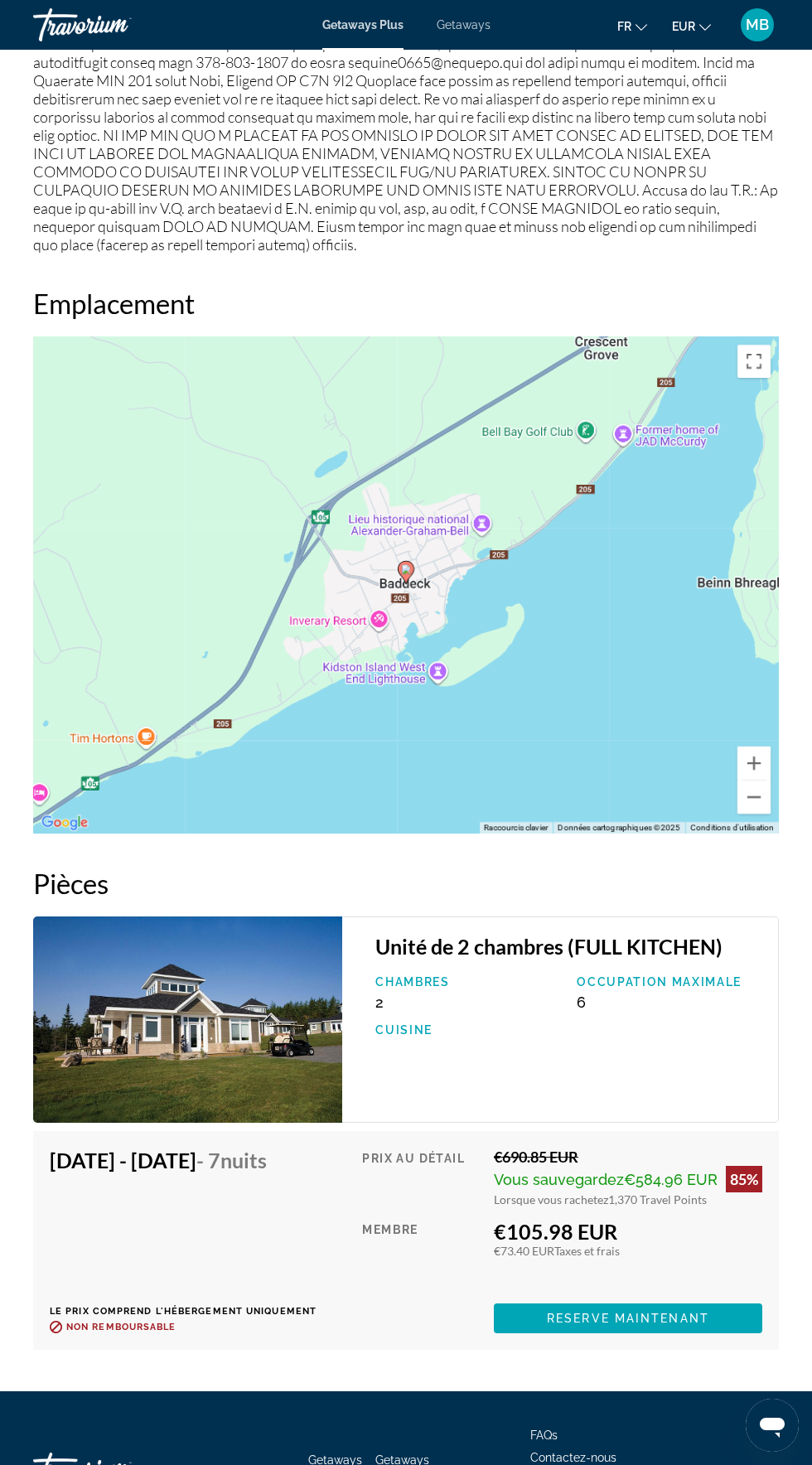
click at [260, 1152] on h4 "[DATE] - [DATE] - 7 nuits" at bounding box center [177, 1160] width 254 height 25
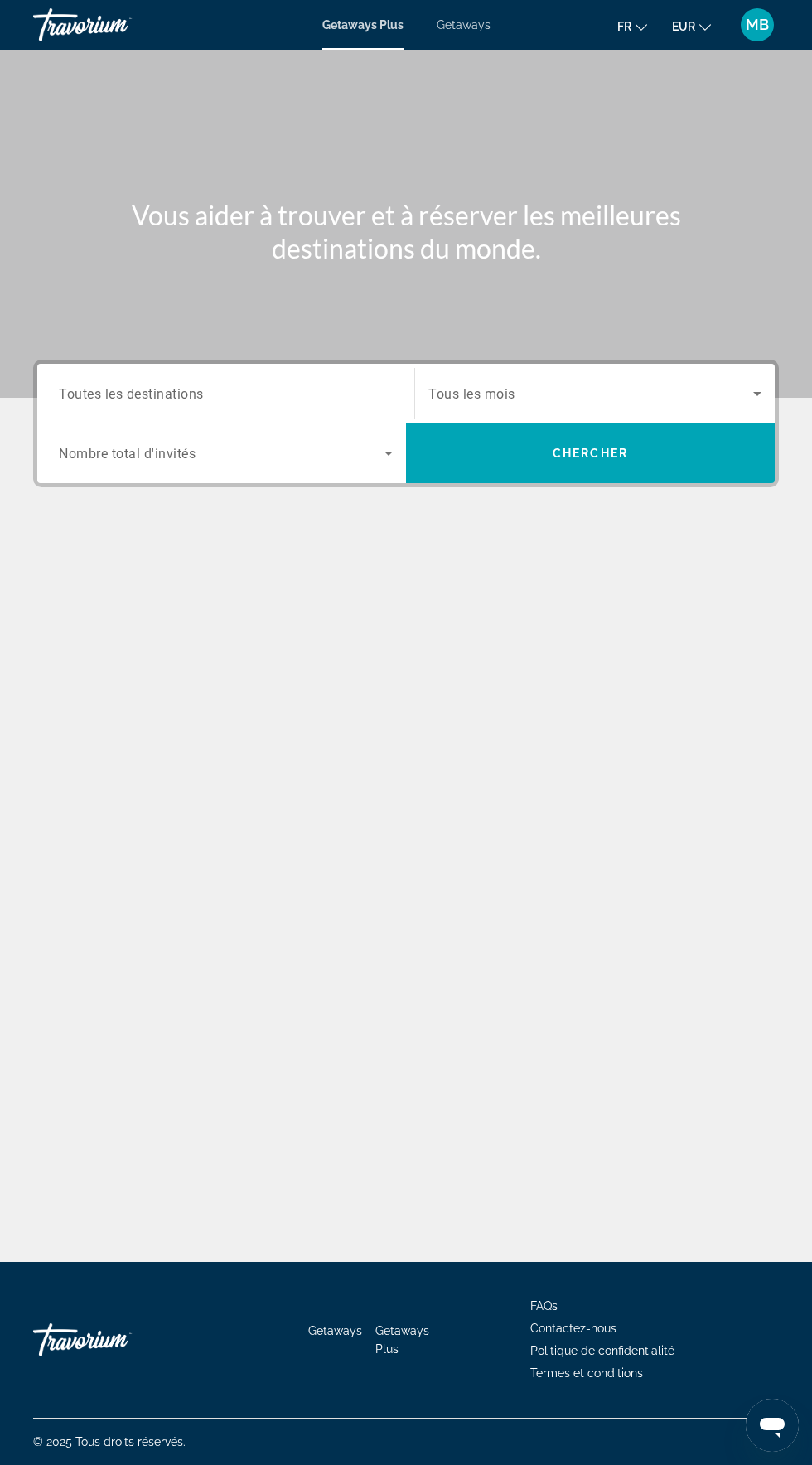
click at [472, 27] on span "Getaways" at bounding box center [463, 25] width 54 height 13
